Goal: Information Seeking & Learning: Learn about a topic

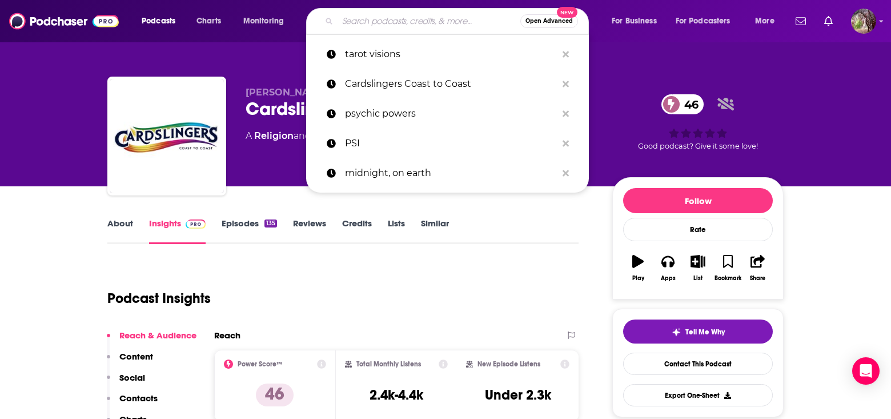
click at [355, 25] on input "Search podcasts, credits, & more..." at bounding box center [429, 21] width 183 height 18
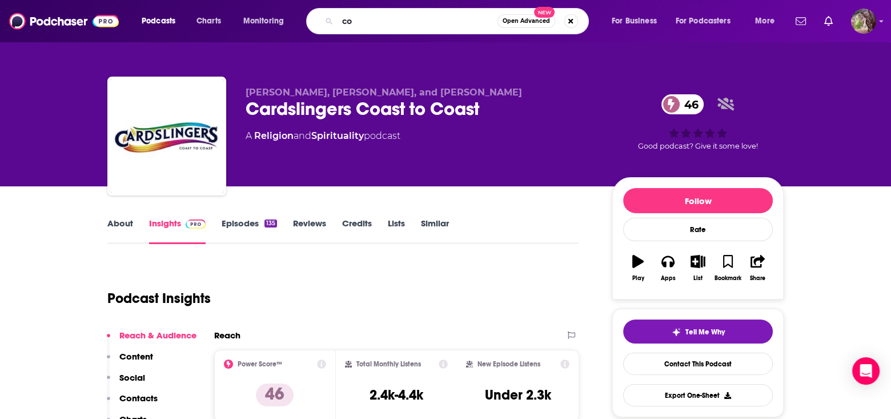
type input "c"
type input "the cosmic salon"
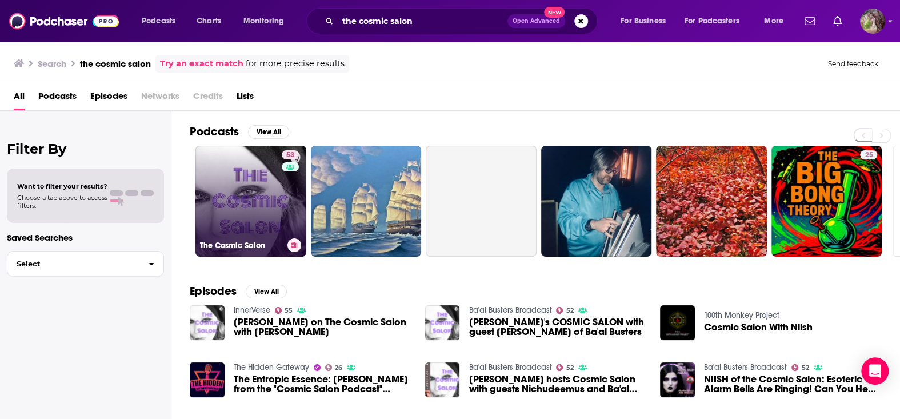
click at [265, 217] on link "53 The Cosmic Salon" at bounding box center [250, 201] width 111 height 111
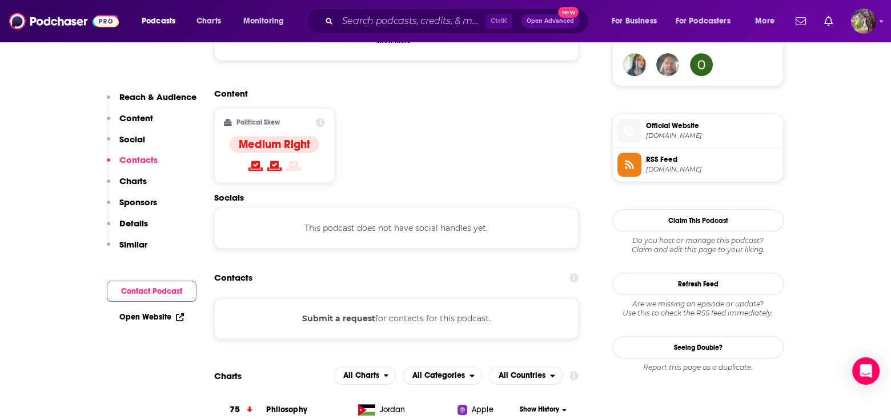
scroll to position [857, 0]
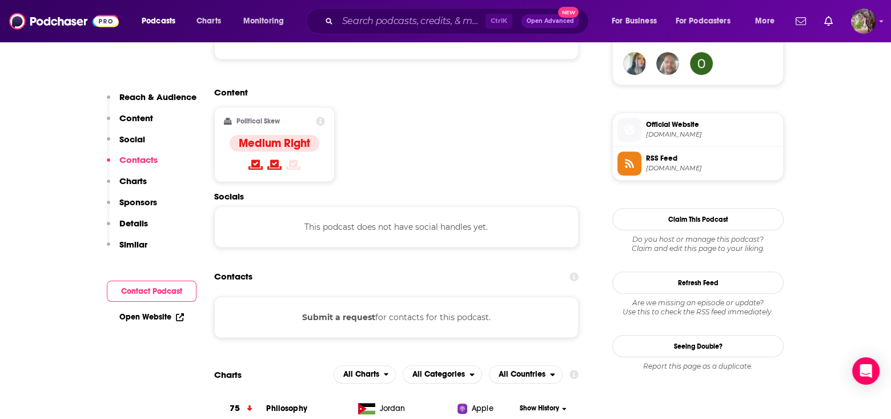
click at [665, 130] on span "[DOMAIN_NAME]" at bounding box center [712, 134] width 133 height 9
